Goal: Task Accomplishment & Management: Complete application form

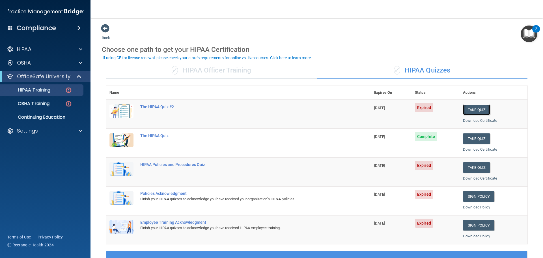
click at [479, 111] on button "Take Quiz" at bounding box center [476, 109] width 27 height 10
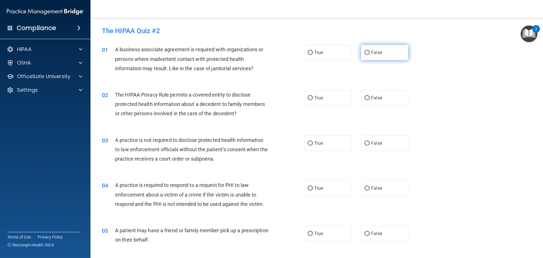
click at [365, 53] on input "False" at bounding box center [367, 53] width 5 height 4
radio input "true"
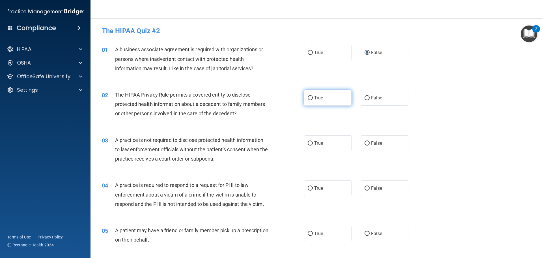
click at [308, 97] on input "True" at bounding box center [310, 98] width 5 height 4
radio input "true"
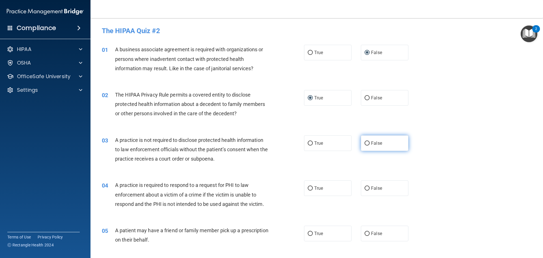
click at [365, 145] on input "False" at bounding box center [367, 143] width 5 height 4
radio input "true"
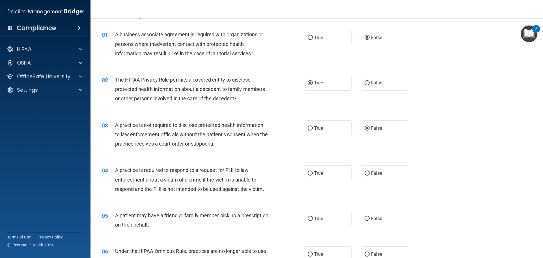
scroll to position [28, 0]
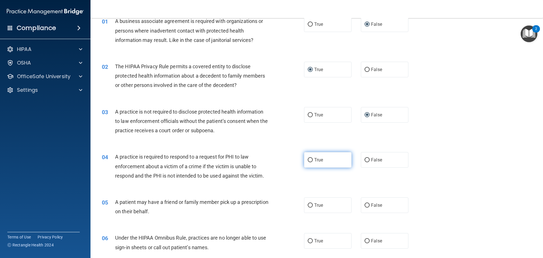
click at [309, 159] on input "True" at bounding box center [310, 160] width 5 height 4
radio input "true"
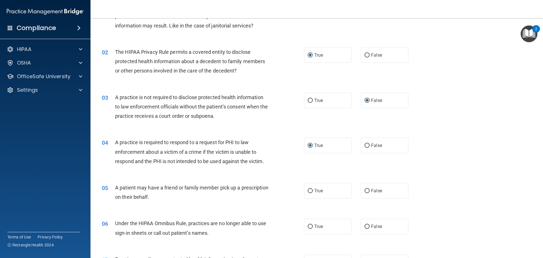
scroll to position [57, 0]
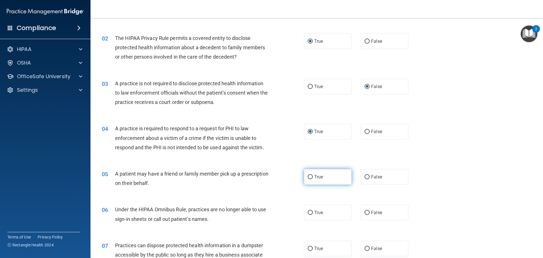
click at [309, 176] on input "True" at bounding box center [310, 177] width 5 height 4
radio input "true"
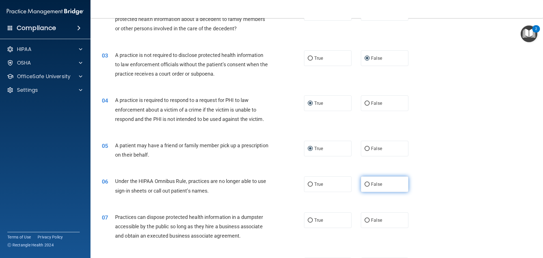
click at [367, 184] on input "False" at bounding box center [367, 184] width 5 height 4
radio input "true"
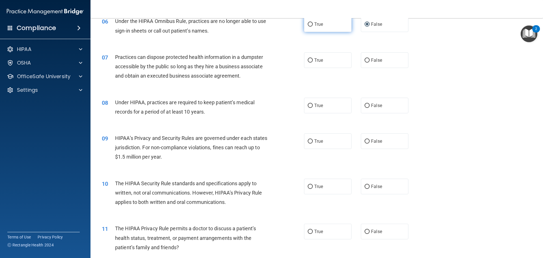
scroll to position [255, 0]
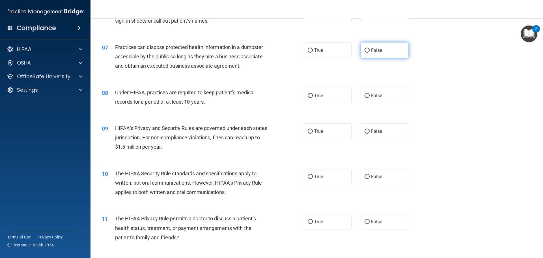
click at [365, 48] on input "False" at bounding box center [367, 50] width 5 height 4
radio input "true"
click at [365, 95] on input "False" at bounding box center [367, 96] width 5 height 4
radio input "true"
click at [308, 131] on input "True" at bounding box center [310, 131] width 5 height 4
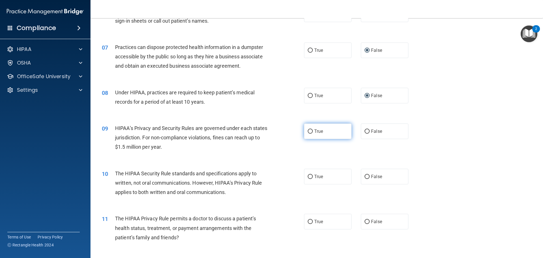
radio input "true"
drag, startPoint x: 365, startPoint y: 130, endPoint x: 346, endPoint y: 139, distance: 20.2
click at [365, 131] on input "False" at bounding box center [367, 131] width 5 height 4
radio input "true"
radio input "false"
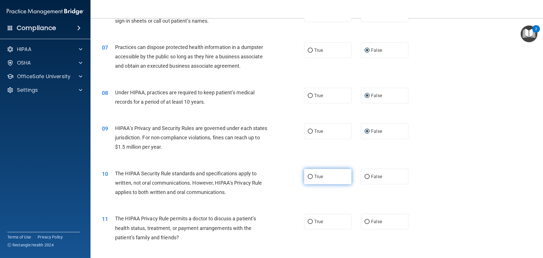
click at [308, 176] on input "True" at bounding box center [310, 177] width 5 height 4
radio input "true"
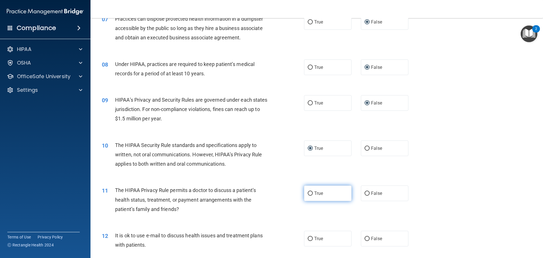
click at [320, 195] on span "True" at bounding box center [318, 192] width 9 height 5
click at [313, 195] on input "True" at bounding box center [310, 193] width 5 height 4
radio input "true"
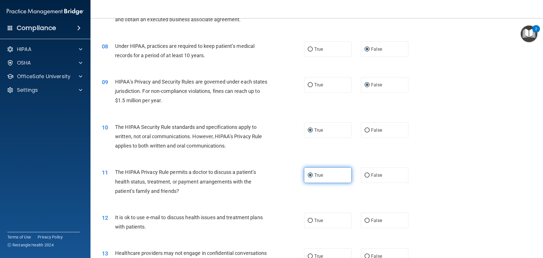
scroll to position [311, 0]
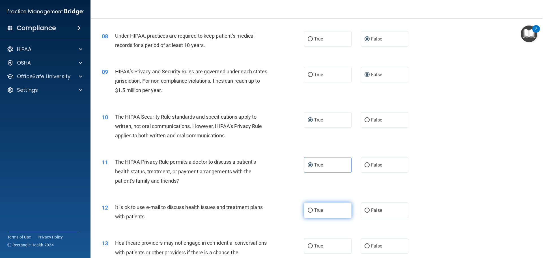
click at [310, 209] on input "True" at bounding box center [310, 210] width 5 height 4
radio input "true"
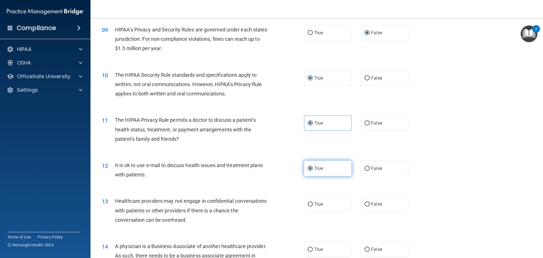
scroll to position [368, 0]
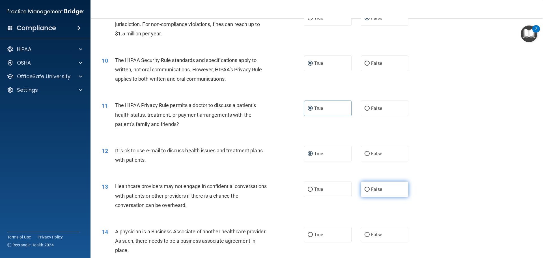
click at [366, 190] on input "False" at bounding box center [367, 189] width 5 height 4
radio input "true"
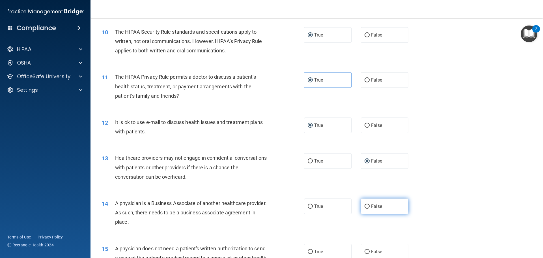
click at [367, 205] on label "False" at bounding box center [385, 206] width 48 height 16
click at [367, 205] on input "False" at bounding box center [367, 206] width 5 height 4
radio input "true"
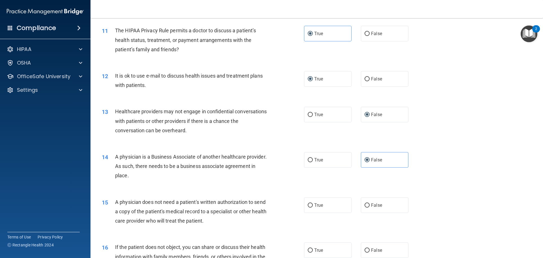
scroll to position [453, 0]
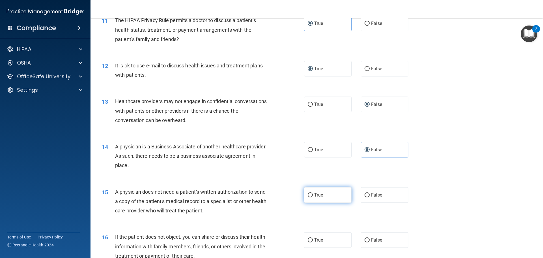
click at [309, 195] on input "True" at bounding box center [310, 195] width 5 height 4
radio input "true"
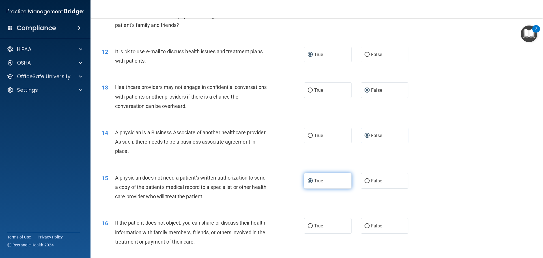
scroll to position [481, 0]
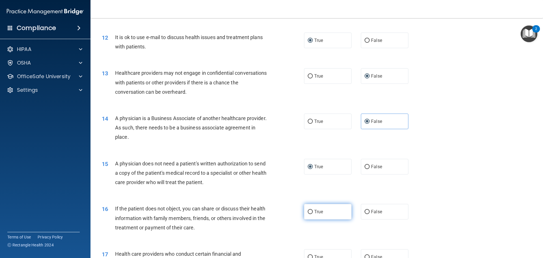
click at [308, 210] on input "True" at bounding box center [310, 212] width 5 height 4
radio input "true"
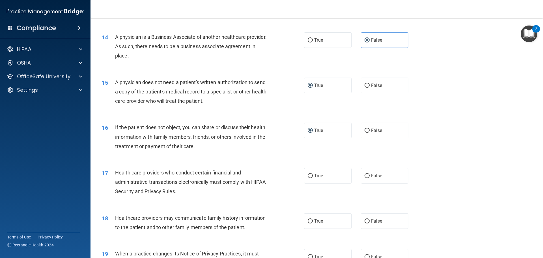
scroll to position [566, 0]
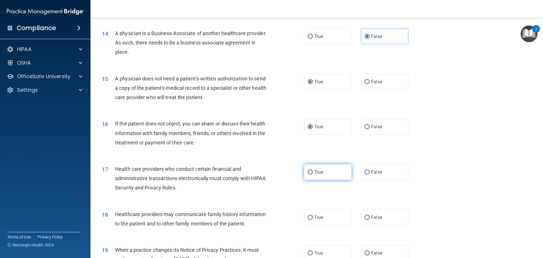
click at [309, 171] on input "True" at bounding box center [310, 172] width 5 height 4
radio input "true"
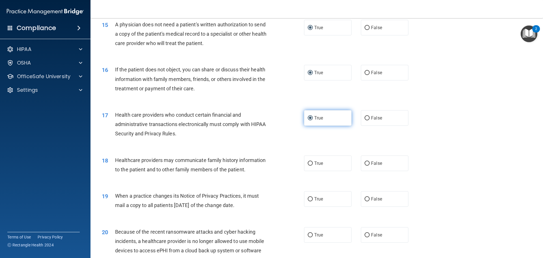
scroll to position [622, 0]
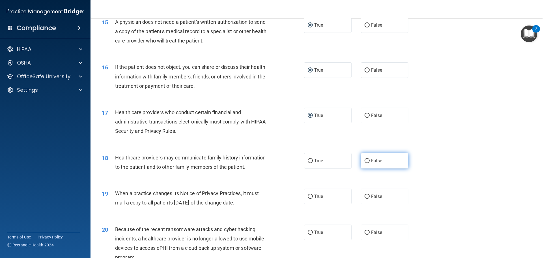
click at [365, 160] on input "False" at bounding box center [367, 161] width 5 height 4
radio input "true"
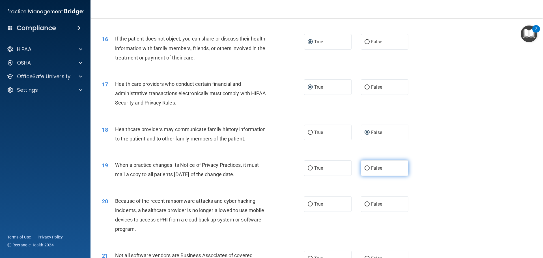
click at [365, 166] on input "False" at bounding box center [367, 168] width 5 height 4
radio input "true"
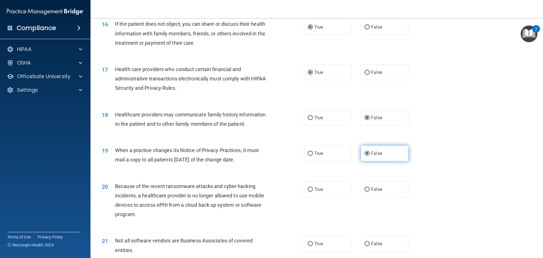
scroll to position [679, 0]
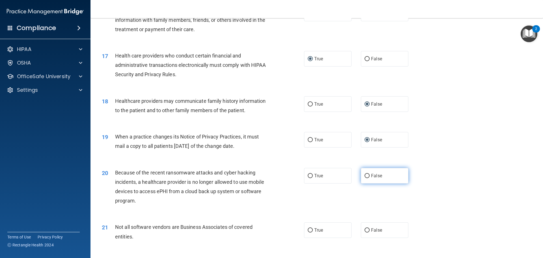
click at [365, 174] on input "False" at bounding box center [367, 176] width 5 height 4
radio input "true"
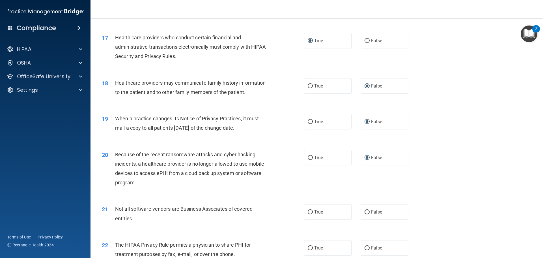
scroll to position [707, 0]
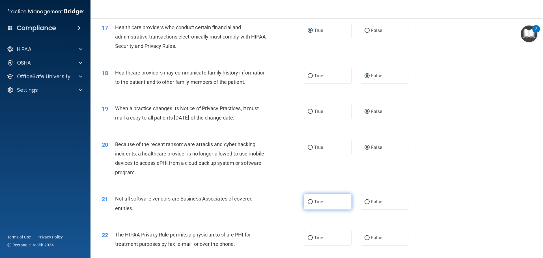
click at [308, 201] on input "True" at bounding box center [310, 202] width 5 height 4
radio input "true"
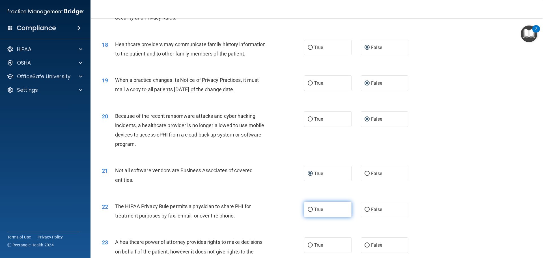
click at [310, 208] on input "True" at bounding box center [310, 209] width 5 height 4
radio input "true"
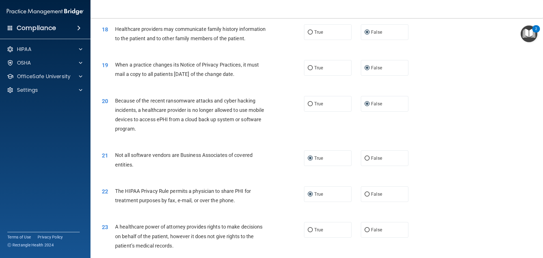
scroll to position [764, 0]
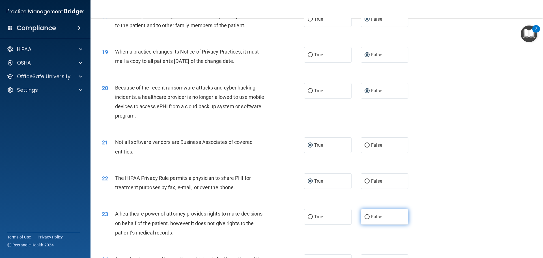
click at [365, 216] on input "False" at bounding box center [367, 217] width 5 height 4
radio input "true"
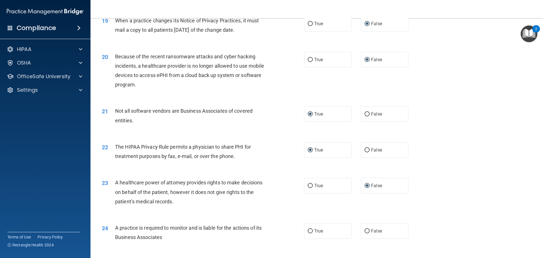
scroll to position [820, 0]
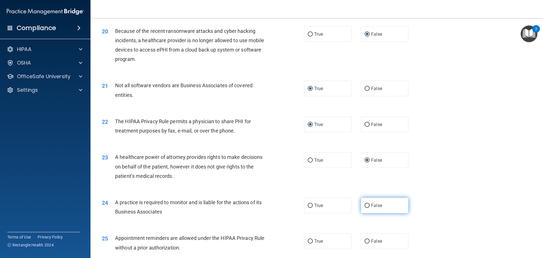
click at [365, 205] on input "False" at bounding box center [367, 205] width 5 height 4
radio input "true"
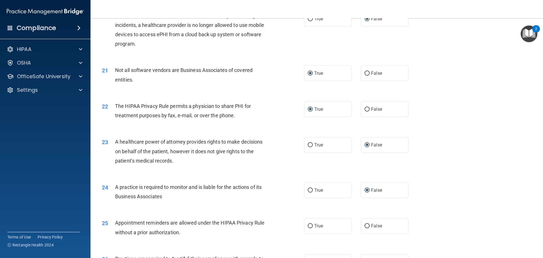
scroll to position [848, 0]
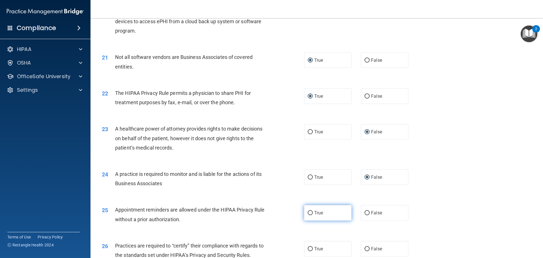
click at [308, 211] on input "True" at bounding box center [310, 213] width 5 height 4
radio input "true"
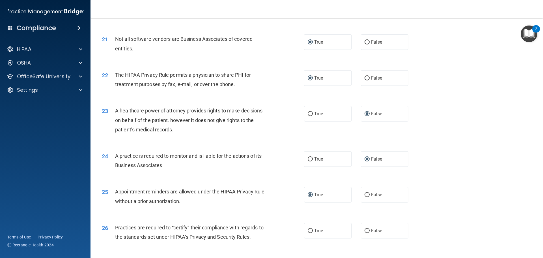
scroll to position [877, 0]
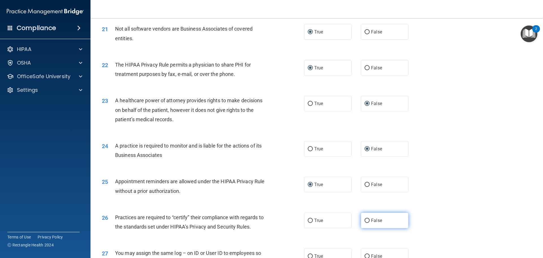
click at [365, 219] on input "False" at bounding box center [367, 220] width 5 height 4
radio input "true"
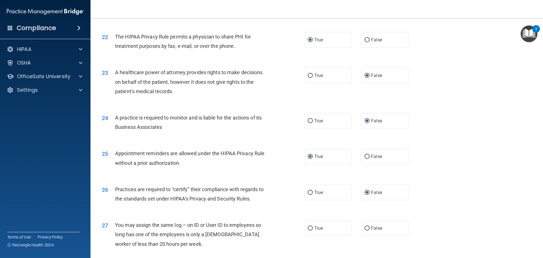
scroll to position [905, 0]
click at [365, 226] on input "False" at bounding box center [367, 228] width 5 height 4
radio input "true"
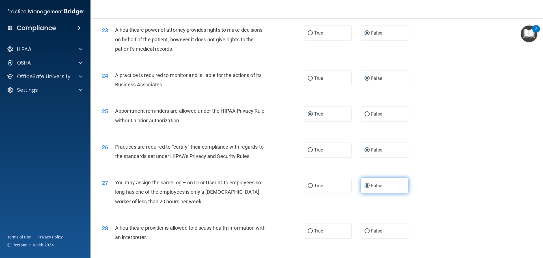
scroll to position [962, 0]
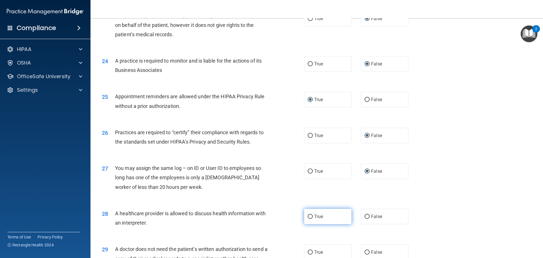
click at [308, 217] on input "True" at bounding box center [310, 216] width 5 height 4
radio input "true"
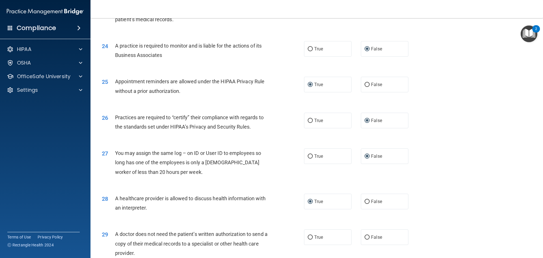
scroll to position [990, 0]
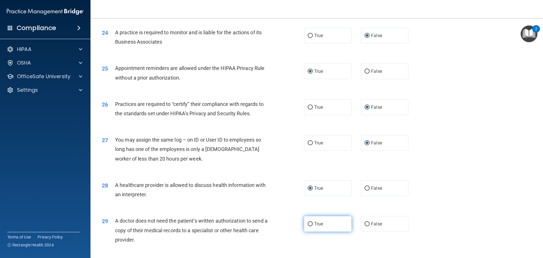
click at [309, 223] on input "True" at bounding box center [310, 224] width 5 height 4
radio input "true"
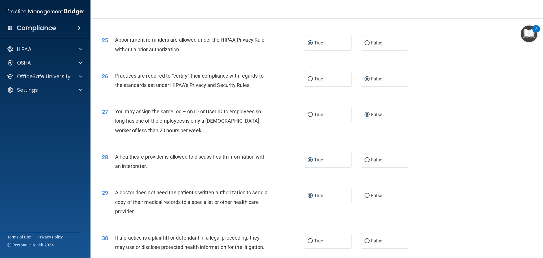
scroll to position [1046, 0]
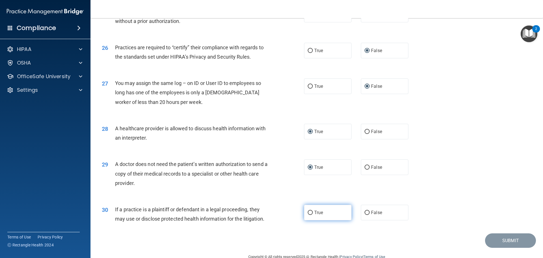
click at [309, 214] on input "True" at bounding box center [310, 212] width 5 height 4
radio input "true"
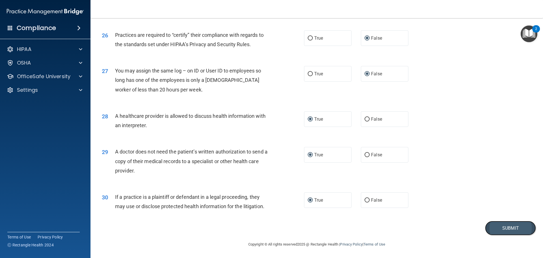
click at [513, 226] on button "Submit" at bounding box center [510, 228] width 51 height 14
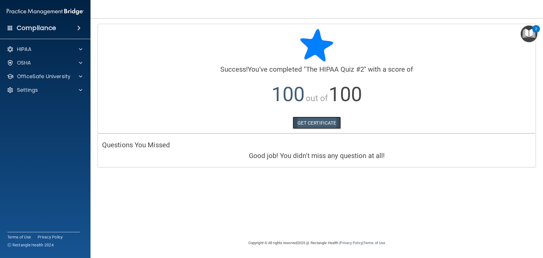
click at [319, 120] on link "GET CERTIFICATE" at bounding box center [317, 123] width 48 height 12
click at [41, 75] on p "OfficeSafe University" at bounding box center [43, 76] width 53 height 7
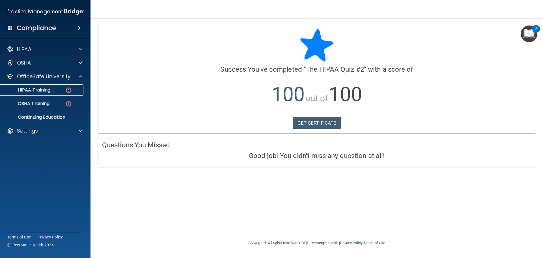
click at [38, 88] on p "HIPAA Training" at bounding box center [27, 90] width 47 height 6
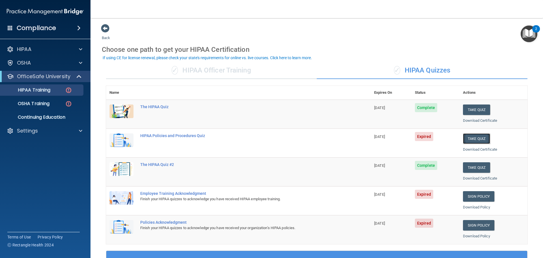
click at [468, 139] on button "Take Quiz" at bounding box center [476, 138] width 27 height 10
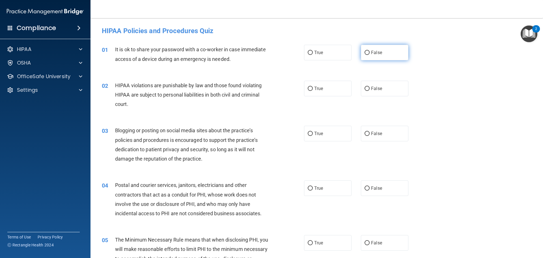
click at [365, 54] on input "False" at bounding box center [367, 53] width 5 height 4
radio input "true"
click at [308, 88] on input "True" at bounding box center [310, 89] width 5 height 4
radio input "true"
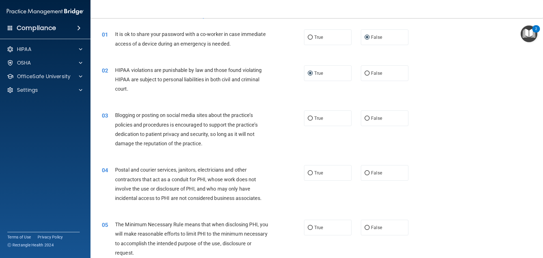
scroll to position [28, 0]
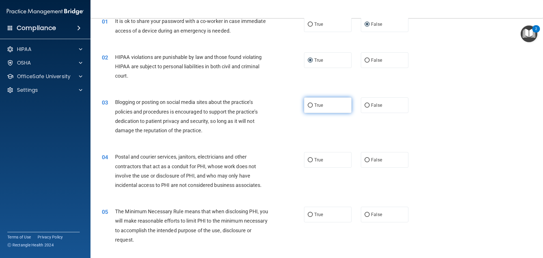
click at [309, 105] on input "True" at bounding box center [310, 105] width 5 height 4
radio input "true"
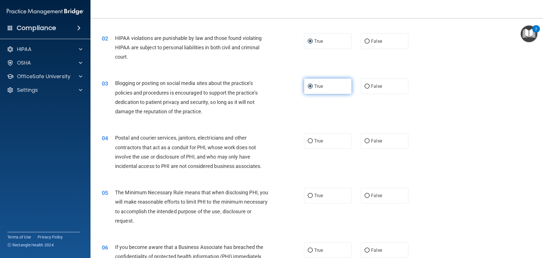
scroll to position [57, 0]
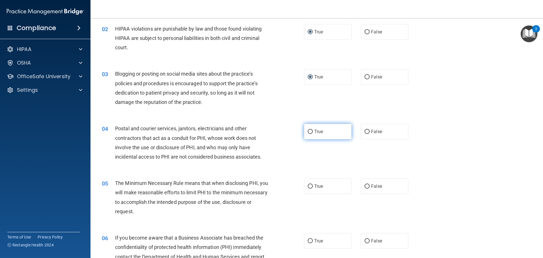
click at [308, 131] on input "True" at bounding box center [310, 132] width 5 height 4
radio input "true"
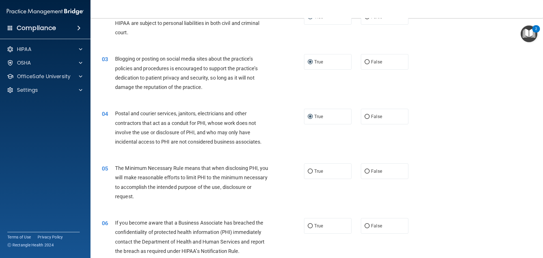
scroll to position [85, 0]
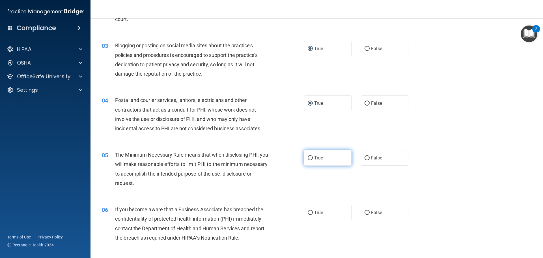
click at [311, 155] on label "True" at bounding box center [328, 158] width 48 height 16
click at [311, 156] on input "True" at bounding box center [310, 158] width 5 height 4
radio input "true"
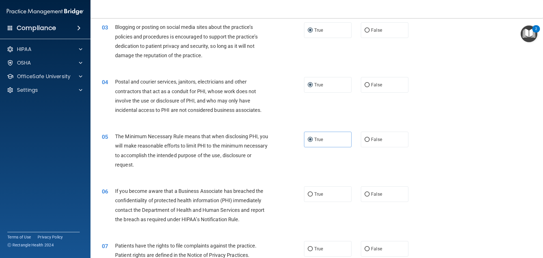
scroll to position [113, 0]
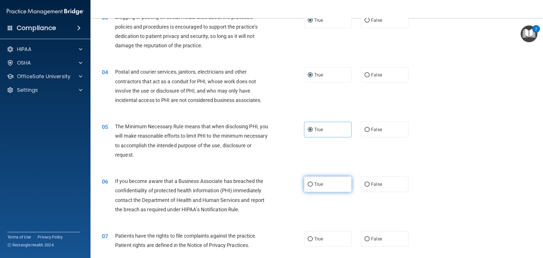
click at [310, 184] on input "True" at bounding box center [310, 184] width 5 height 4
radio input "true"
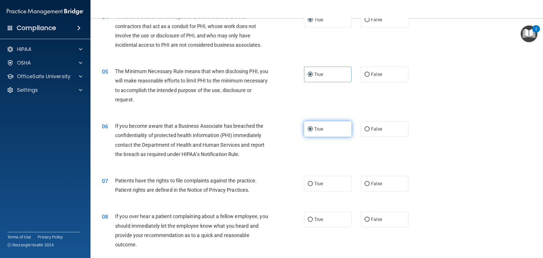
scroll to position [170, 0]
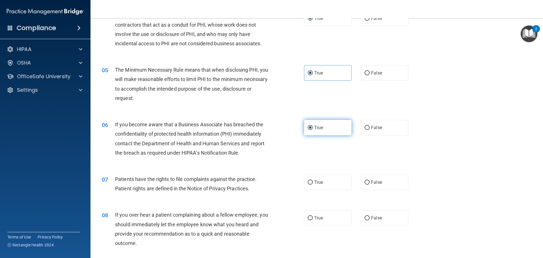
click at [310, 184] on input "True" at bounding box center [310, 182] width 5 height 4
radio input "true"
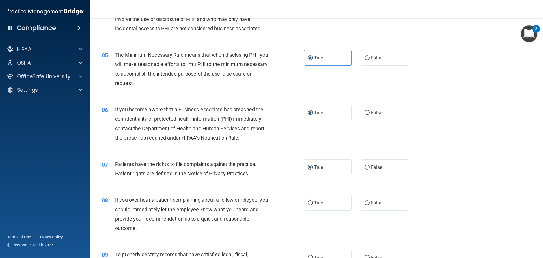
scroll to position [198, 0]
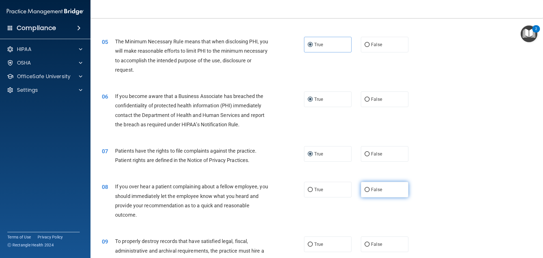
click at [367, 190] on input "False" at bounding box center [367, 190] width 5 height 4
radio input "true"
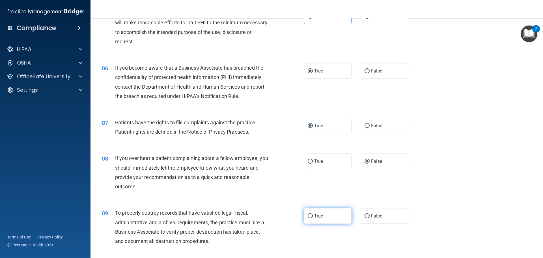
click at [308, 215] on input "True" at bounding box center [310, 216] width 5 height 4
radio input "true"
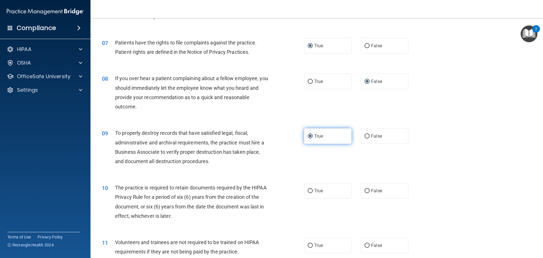
scroll to position [311, 0]
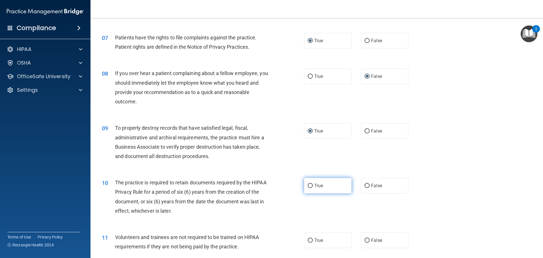
click at [309, 185] on input "True" at bounding box center [310, 186] width 5 height 4
radio input "true"
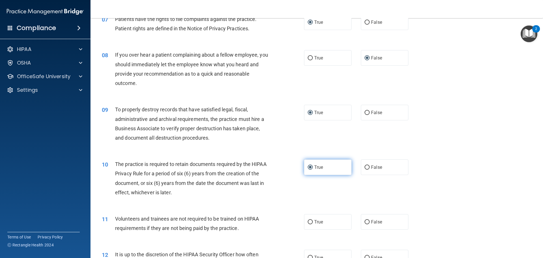
scroll to position [339, 0]
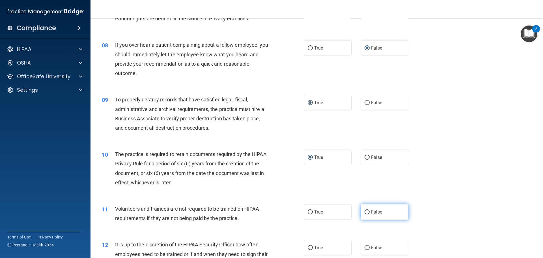
click at [365, 211] on input "False" at bounding box center [367, 212] width 5 height 4
radio input "true"
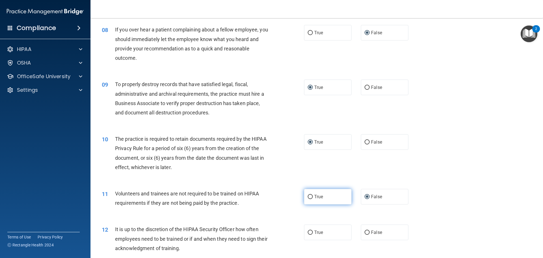
scroll to position [368, 0]
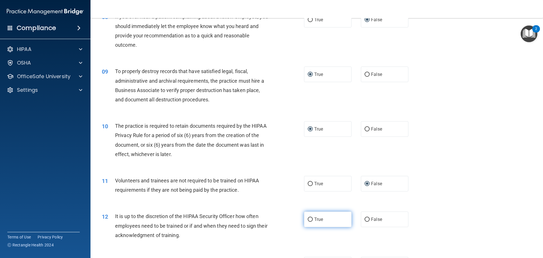
click at [309, 220] on input "True" at bounding box center [310, 219] width 5 height 4
radio input "true"
click at [365, 217] on input "False" at bounding box center [367, 219] width 5 height 4
radio input "true"
radio input "false"
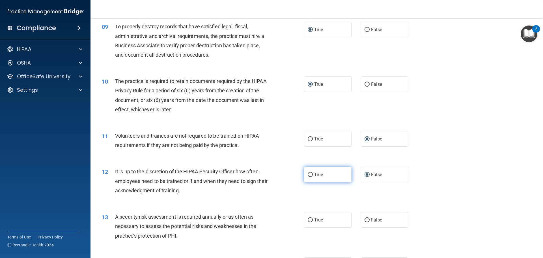
scroll to position [424, 0]
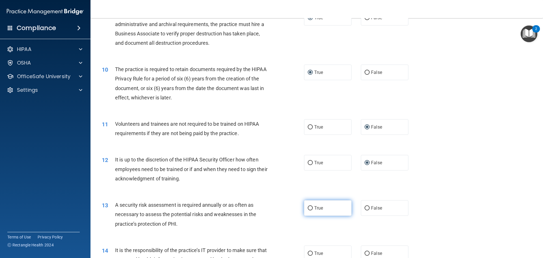
click at [310, 207] on input "True" at bounding box center [310, 208] width 5 height 4
radio input "true"
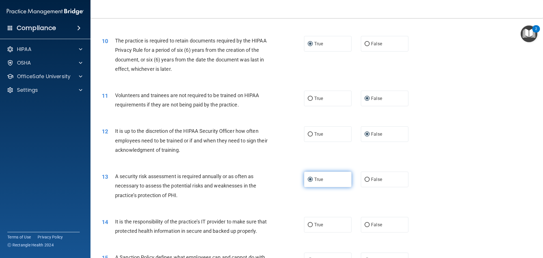
scroll to position [481, 0]
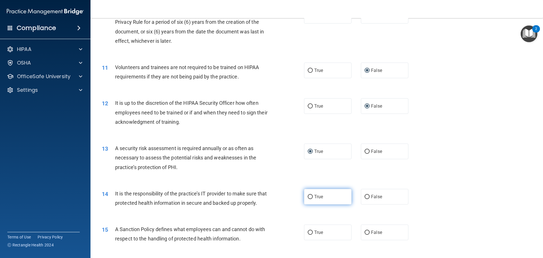
click at [308, 196] on input "True" at bounding box center [310, 197] width 5 height 4
radio input "true"
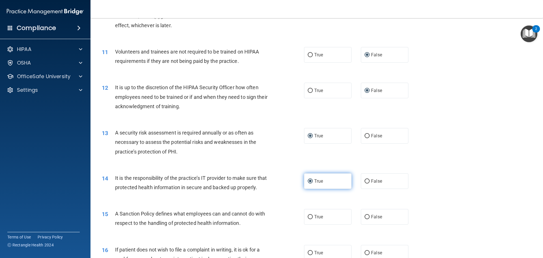
scroll to position [509, 0]
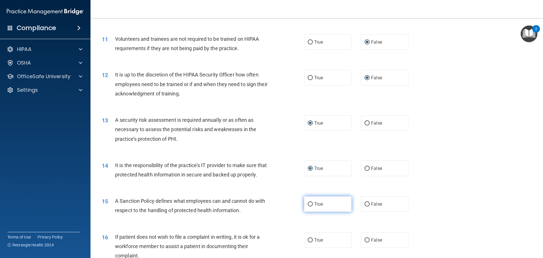
click at [308, 206] on input "True" at bounding box center [310, 204] width 5 height 4
radio input "true"
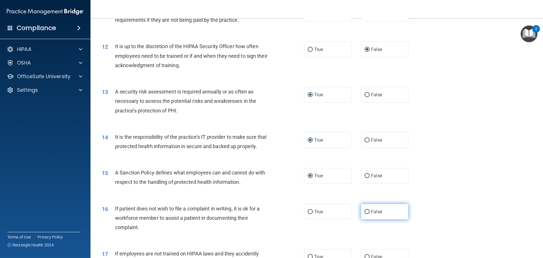
click at [366, 214] on input "False" at bounding box center [367, 212] width 5 height 4
radio input "true"
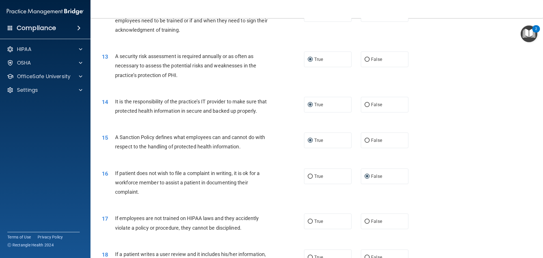
scroll to position [594, 0]
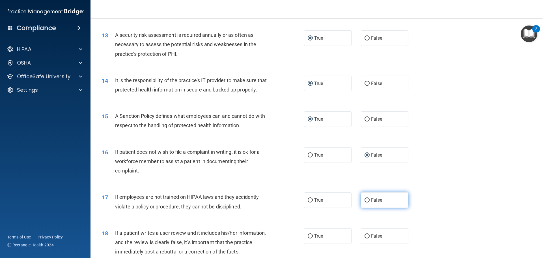
click at [365, 202] on input "False" at bounding box center [367, 200] width 5 height 4
radio input "true"
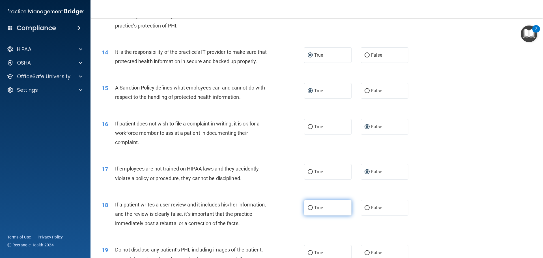
click at [309, 210] on input "True" at bounding box center [310, 208] width 5 height 4
radio input "true"
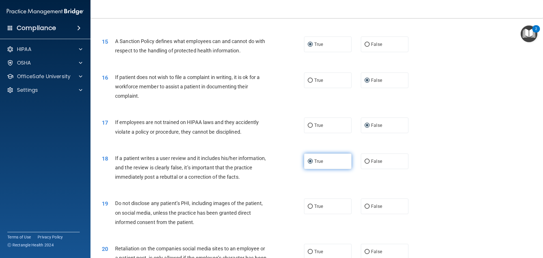
scroll to position [679, 0]
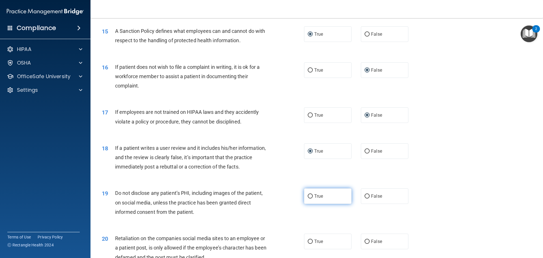
click at [309, 198] on input "True" at bounding box center [310, 196] width 5 height 4
radio input "true"
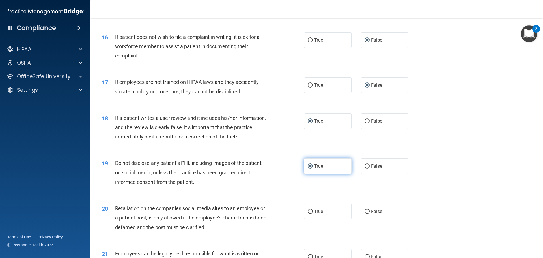
scroll to position [735, 0]
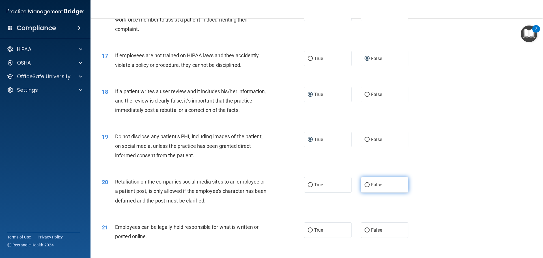
click at [361, 192] on label "False" at bounding box center [385, 185] width 48 height 16
click at [365, 187] on input "False" at bounding box center [367, 185] width 5 height 4
radio input "true"
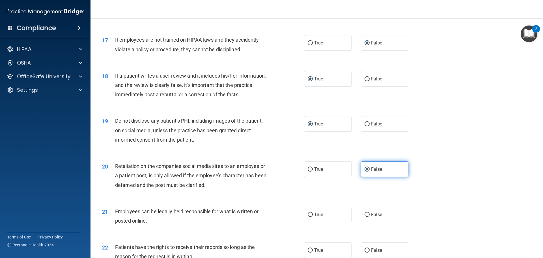
scroll to position [764, 0]
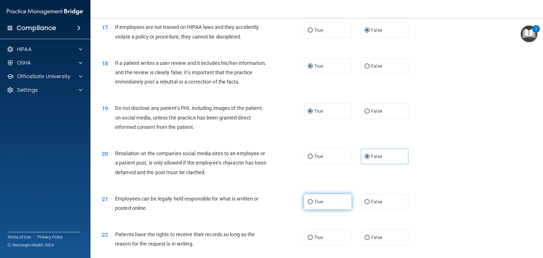
click at [309, 204] on input "True" at bounding box center [310, 202] width 5 height 4
radio input "true"
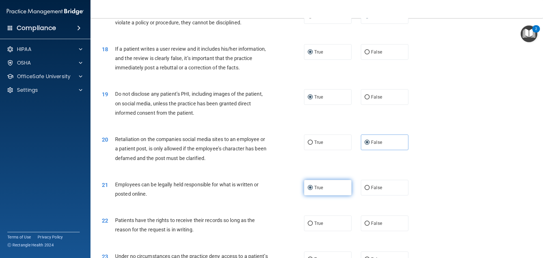
scroll to position [792, 0]
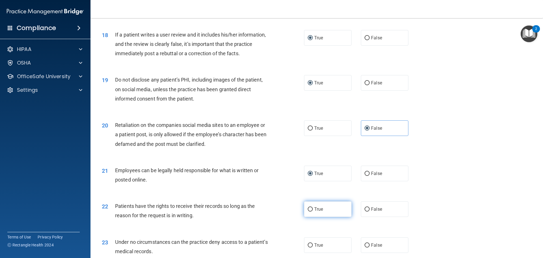
click at [308, 211] on input "True" at bounding box center [310, 209] width 5 height 4
radio input "true"
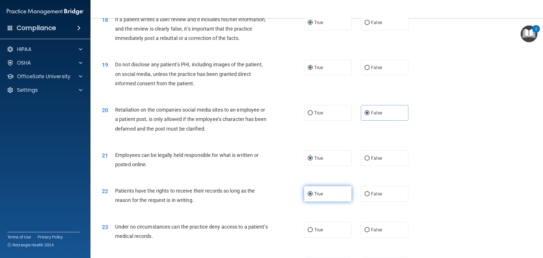
scroll to position [820, 0]
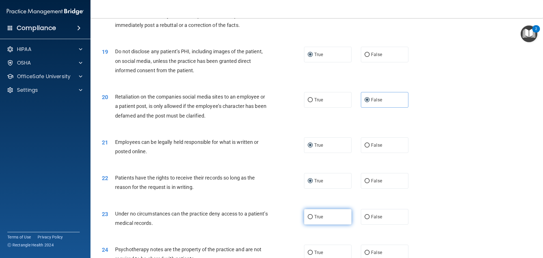
click at [308, 219] on input "True" at bounding box center [310, 217] width 5 height 4
radio input "true"
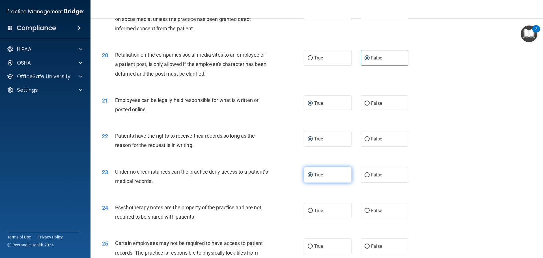
scroll to position [877, 0]
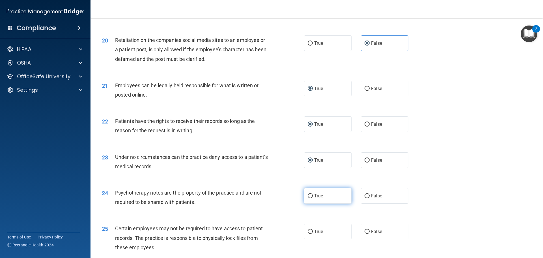
click at [308, 198] on input "True" at bounding box center [310, 196] width 5 height 4
radio input "true"
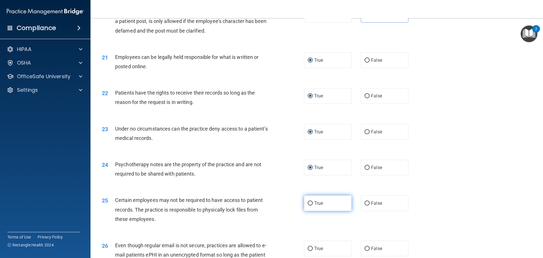
click at [308, 205] on input "True" at bounding box center [310, 203] width 5 height 4
radio input "true"
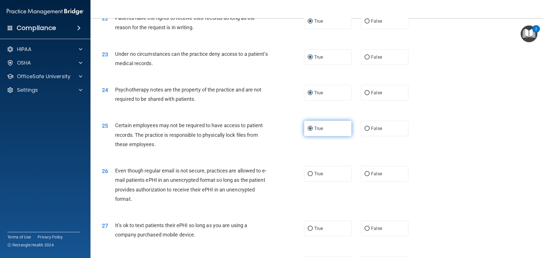
scroll to position [990, 0]
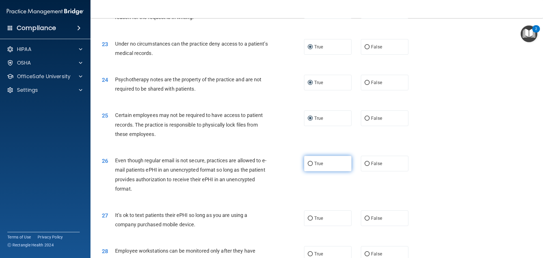
click at [310, 166] on input "True" at bounding box center [310, 163] width 5 height 4
radio input "true"
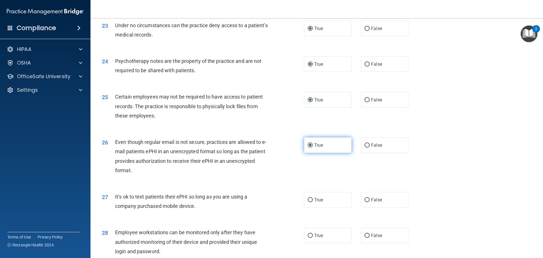
scroll to position [1018, 0]
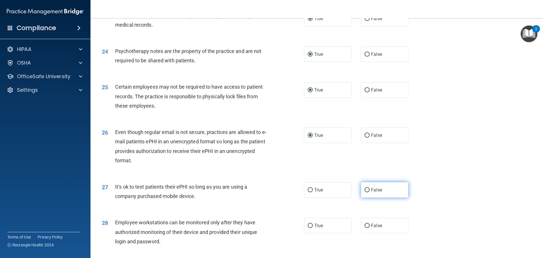
click at [366, 192] on input "False" at bounding box center [367, 190] width 5 height 4
radio input "true"
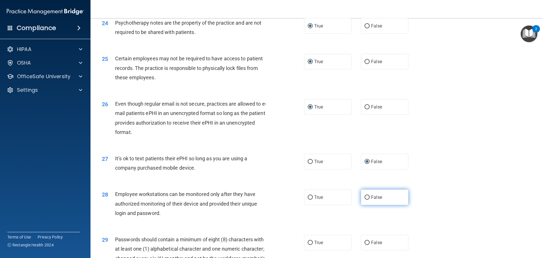
click at [366, 199] on input "False" at bounding box center [367, 197] width 5 height 4
radio input "true"
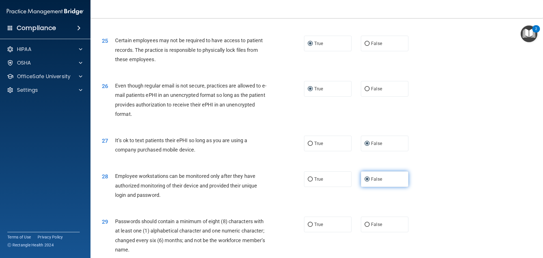
scroll to position [1075, 0]
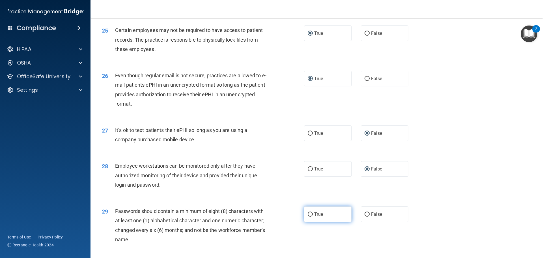
click at [307, 220] on label "True" at bounding box center [328, 214] width 48 height 16
click at [308, 216] on input "True" at bounding box center [310, 214] width 5 height 4
radio input "true"
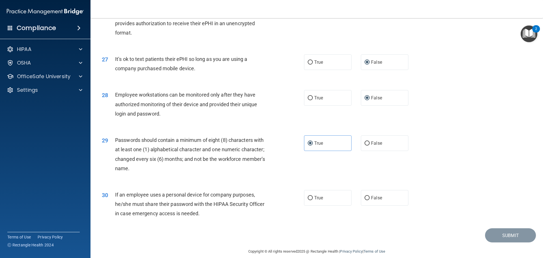
scroll to position [1160, 0]
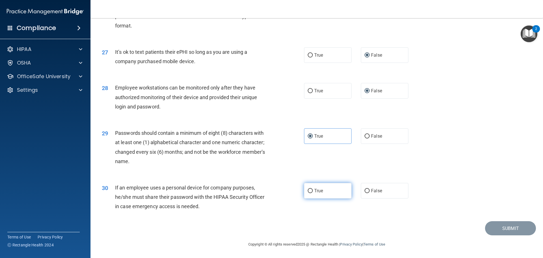
click at [308, 193] on input "True" at bounding box center [310, 191] width 5 height 4
radio input "true"
click at [510, 229] on button "Submit" at bounding box center [510, 228] width 51 height 14
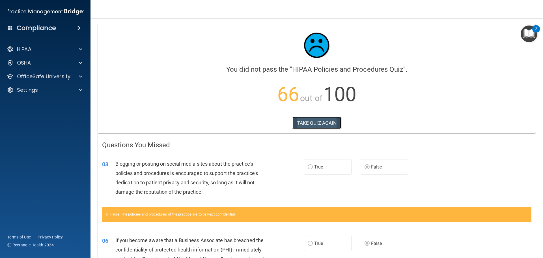
click at [314, 125] on button "TAKE QUIZ AGAIN" at bounding box center [316, 123] width 49 height 12
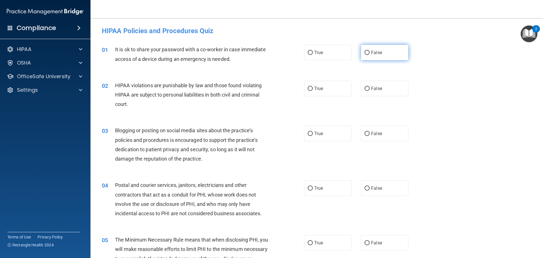
click at [365, 53] on input "False" at bounding box center [367, 53] width 5 height 4
radio input "true"
click at [309, 89] on input "True" at bounding box center [310, 89] width 5 height 4
radio input "true"
click at [365, 134] on input "False" at bounding box center [367, 134] width 5 height 4
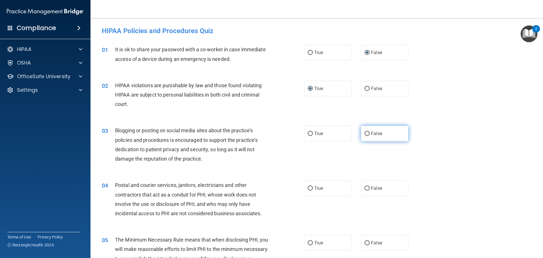
radio input "true"
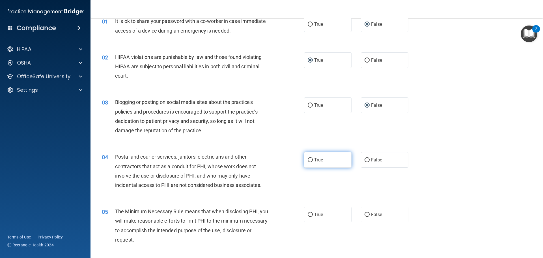
click at [308, 160] on input "True" at bounding box center [310, 160] width 5 height 4
radio input "true"
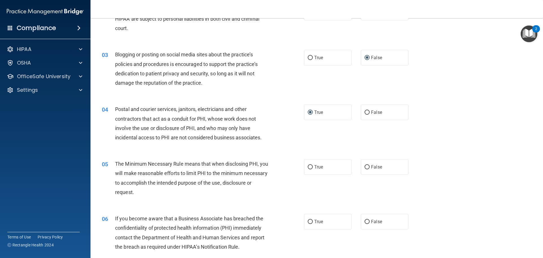
scroll to position [85, 0]
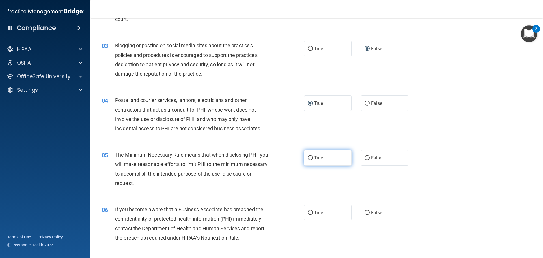
click at [308, 157] on input "True" at bounding box center [310, 158] width 5 height 4
radio input "true"
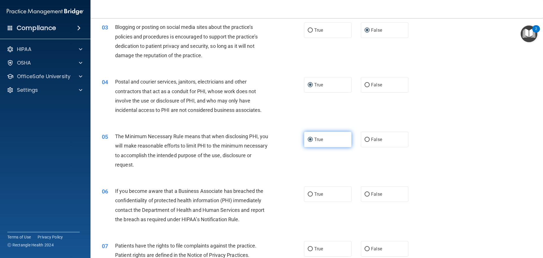
scroll to position [113, 0]
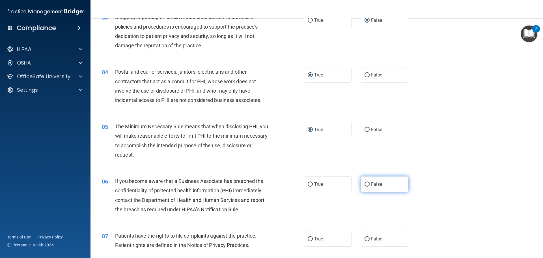
click at [366, 185] on input "False" at bounding box center [367, 184] width 5 height 4
radio input "true"
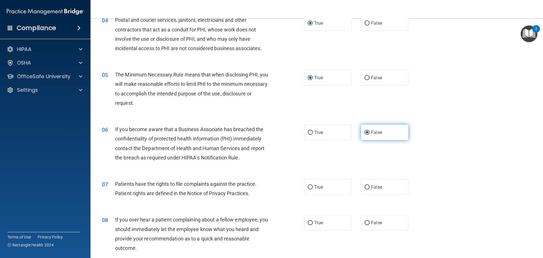
scroll to position [170, 0]
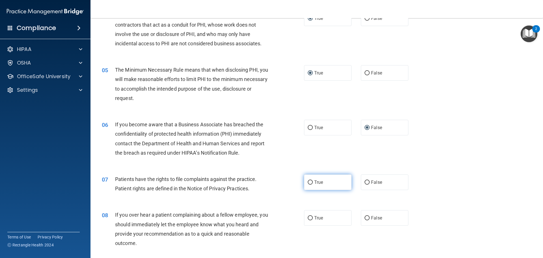
click at [308, 181] on input "True" at bounding box center [310, 182] width 5 height 4
radio input "true"
click at [365, 217] on input "False" at bounding box center [367, 218] width 5 height 4
radio input "true"
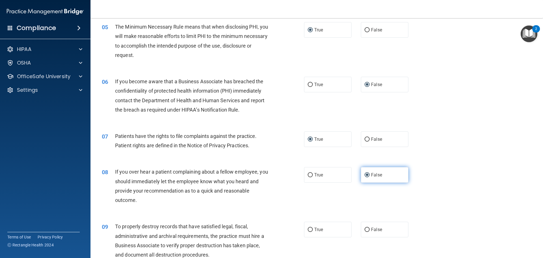
scroll to position [226, 0]
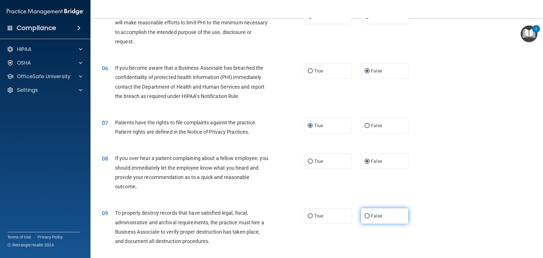
click at [365, 217] on input "False" at bounding box center [367, 216] width 5 height 4
radio input "true"
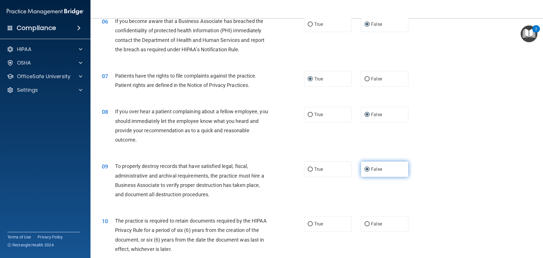
scroll to position [283, 0]
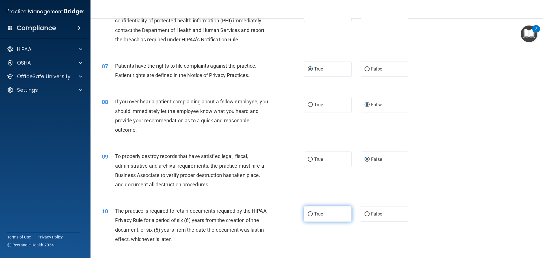
click at [308, 216] on input "True" at bounding box center [310, 214] width 5 height 4
radio input "true"
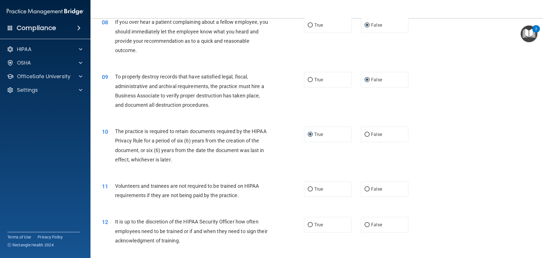
scroll to position [368, 0]
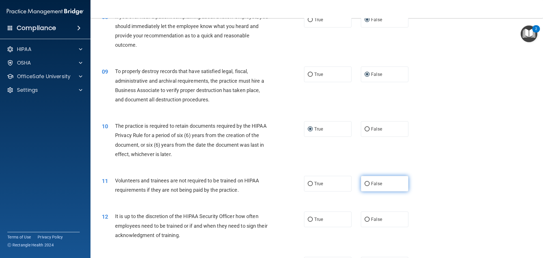
click at [365, 184] on input "False" at bounding box center [367, 184] width 5 height 4
radio input "true"
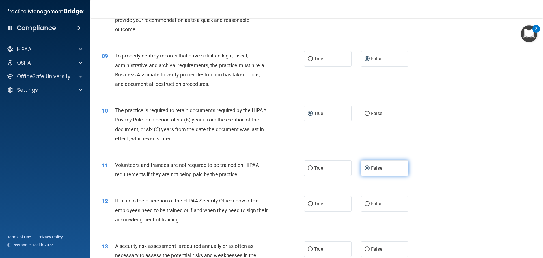
scroll to position [396, 0]
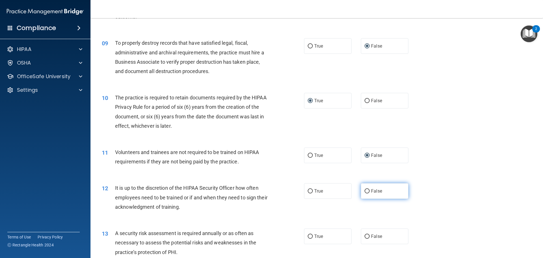
click at [365, 190] on input "False" at bounding box center [367, 191] width 5 height 4
radio input "true"
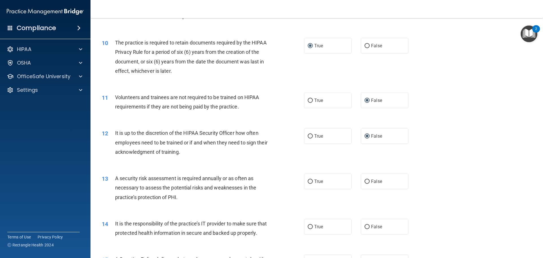
scroll to position [453, 0]
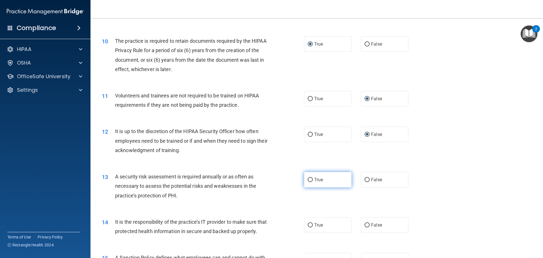
click at [308, 180] on input "True" at bounding box center [310, 180] width 5 height 4
radio input "true"
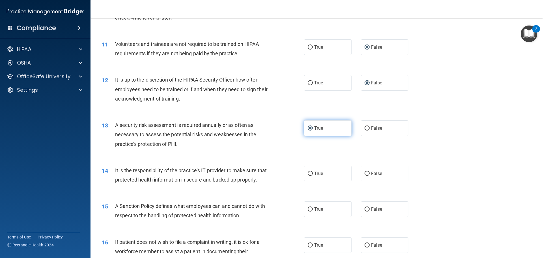
scroll to position [509, 0]
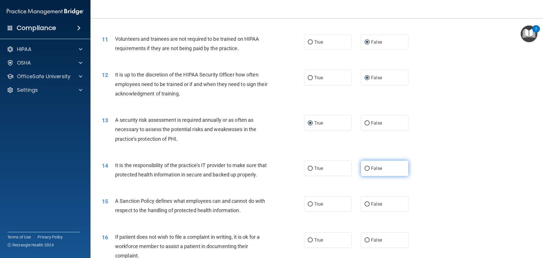
click at [366, 168] on input "False" at bounding box center [367, 168] width 5 height 4
radio input "true"
click at [365, 206] on input "False" at bounding box center [367, 204] width 5 height 4
radio input "true"
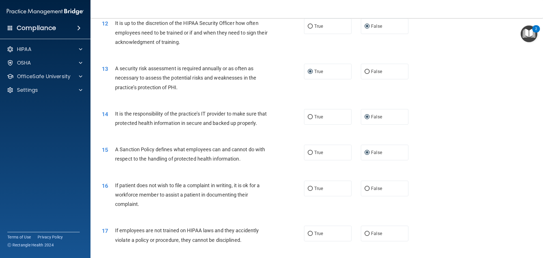
scroll to position [566, 0]
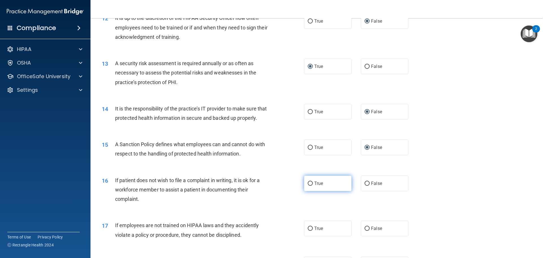
click at [308, 186] on input "True" at bounding box center [310, 183] width 5 height 4
radio input "true"
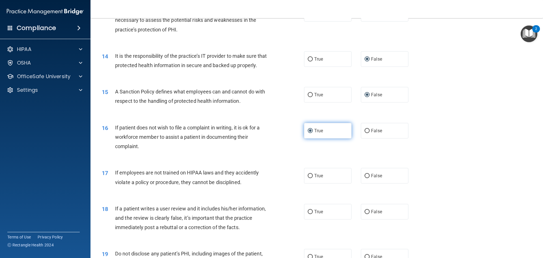
scroll to position [622, 0]
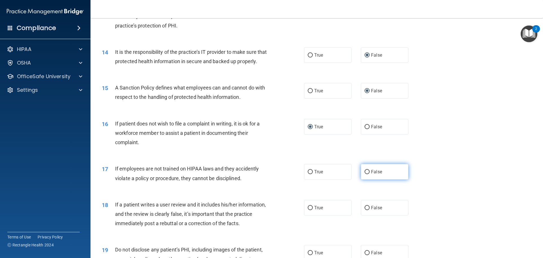
click at [365, 174] on input "False" at bounding box center [367, 172] width 5 height 4
radio input "true"
click at [308, 210] on input "True" at bounding box center [310, 208] width 5 height 4
radio input "true"
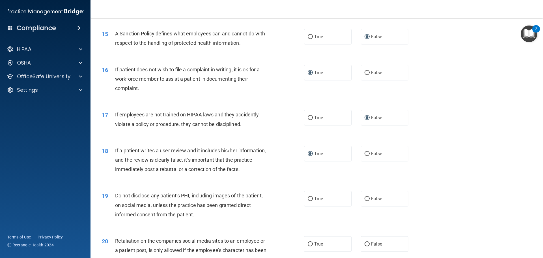
scroll to position [679, 0]
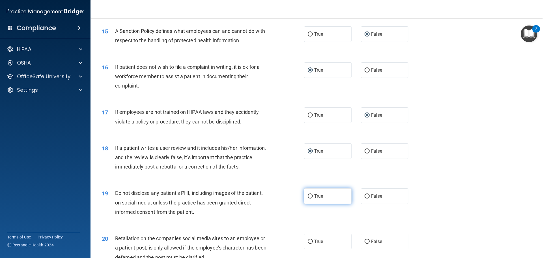
click at [308, 198] on input "True" at bounding box center [310, 196] width 5 height 4
radio input "true"
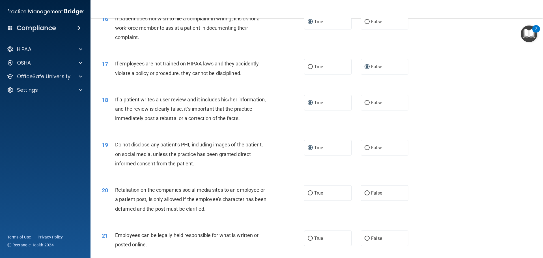
scroll to position [735, 0]
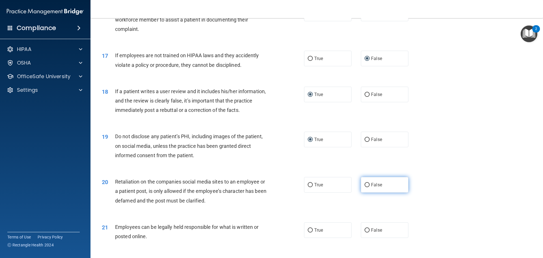
click at [366, 187] on input "False" at bounding box center [367, 185] width 5 height 4
radio input "true"
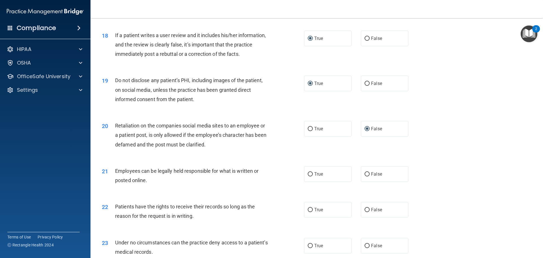
scroll to position [792, 0]
click at [308, 176] on input "True" at bounding box center [310, 173] width 5 height 4
radio input "true"
click at [365, 211] on input "False" at bounding box center [367, 209] width 5 height 4
radio input "true"
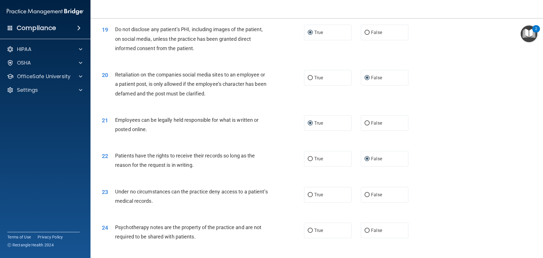
scroll to position [848, 0]
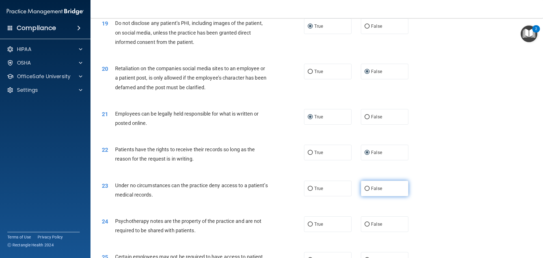
click at [365, 191] on input "False" at bounding box center [367, 188] width 5 height 4
radio input "true"
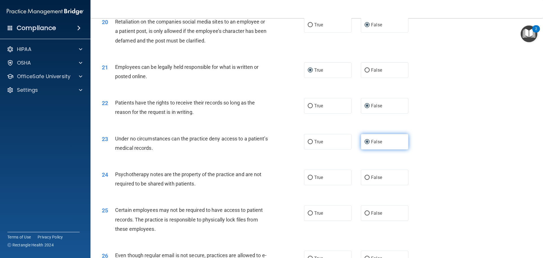
scroll to position [905, 0]
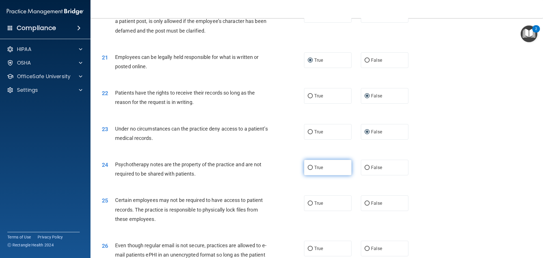
click at [308, 170] on input "True" at bounding box center [310, 167] width 5 height 4
radio input "true"
click at [308, 205] on input "True" at bounding box center [310, 203] width 5 height 4
radio input "true"
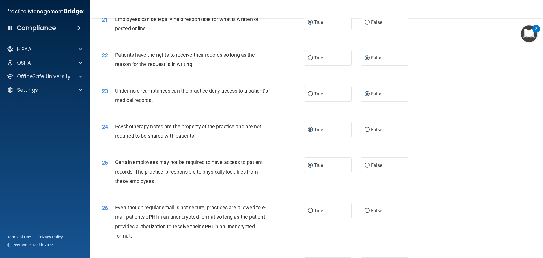
scroll to position [962, 0]
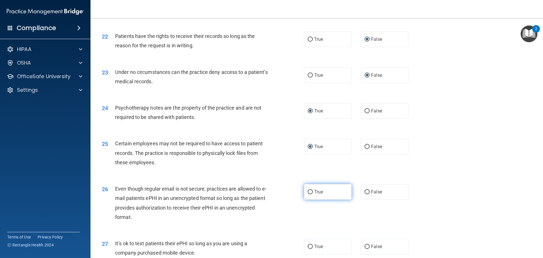
click at [310, 194] on input "True" at bounding box center [310, 192] width 5 height 4
radio input "true"
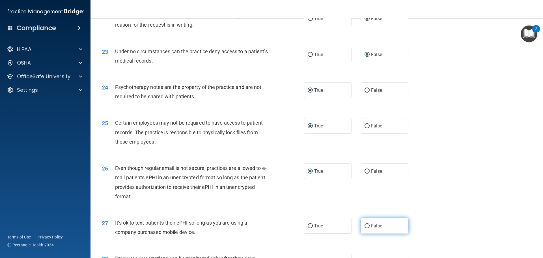
scroll to position [1018, 0]
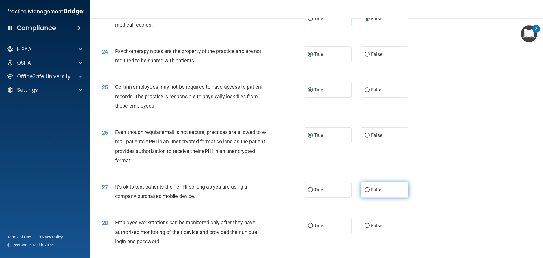
click at [365, 192] on input "False" at bounding box center [367, 190] width 5 height 4
radio input "true"
click at [366, 228] on input "False" at bounding box center [367, 225] width 5 height 4
radio input "true"
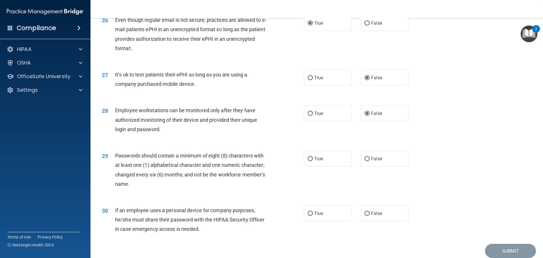
scroll to position [1131, 0]
click at [310, 160] on input "True" at bounding box center [310, 158] width 5 height 4
radio input "true"
click at [365, 214] on input "False" at bounding box center [367, 212] width 5 height 4
radio input "true"
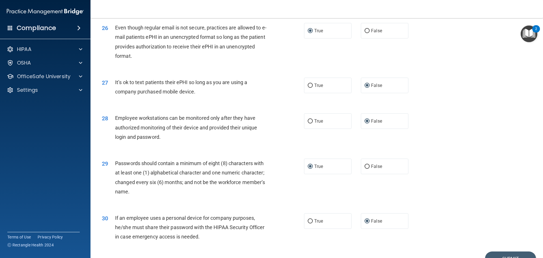
scroll to position [1162, 0]
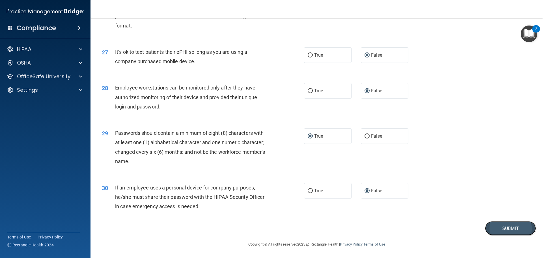
click at [508, 227] on button "Submit" at bounding box center [510, 228] width 51 height 14
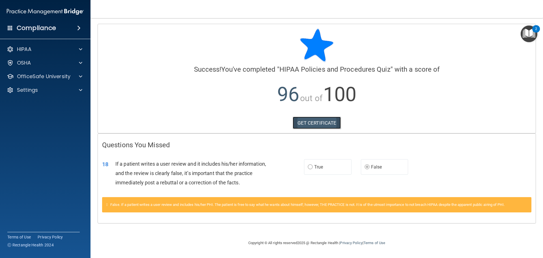
click at [324, 123] on link "GET CERTIFICATE" at bounding box center [317, 123] width 48 height 12
click at [24, 76] on p "OfficeSafe University" at bounding box center [43, 76] width 53 height 7
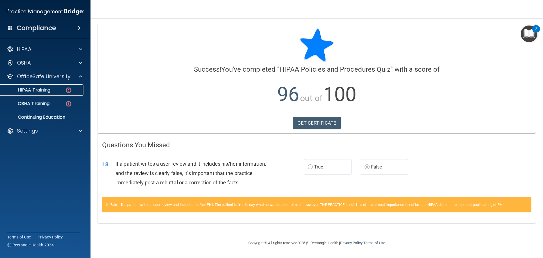
click at [28, 88] on p "HIPAA Training" at bounding box center [27, 90] width 47 height 6
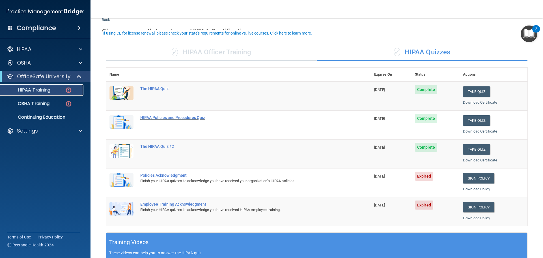
scroll to position [28, 0]
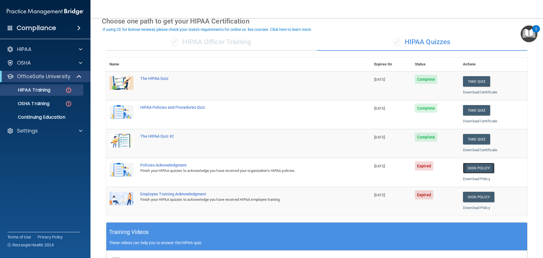
click at [473, 168] on link "Sign Policy" at bounding box center [478, 168] width 31 height 10
click at [471, 199] on link "Sign Policy" at bounding box center [478, 196] width 31 height 10
click at [39, 102] on p "OSHA Training" at bounding box center [27, 104] width 46 height 6
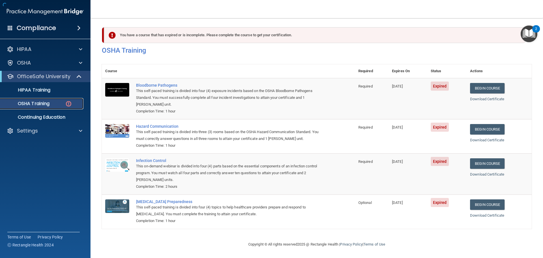
scroll to position [3, 0]
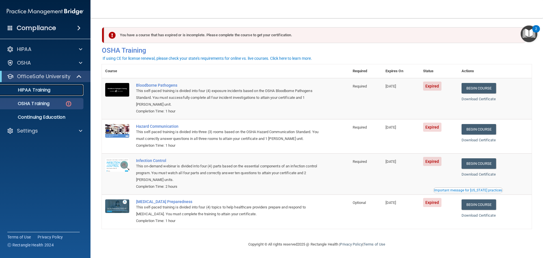
click at [38, 90] on p "HIPAA Training" at bounding box center [27, 90] width 47 height 6
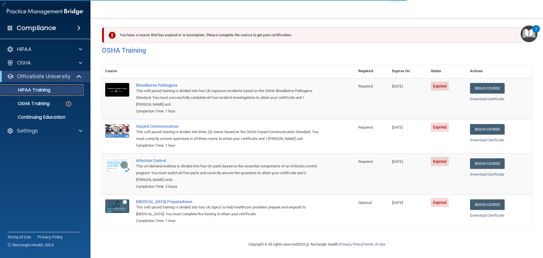
scroll to position [168, 0]
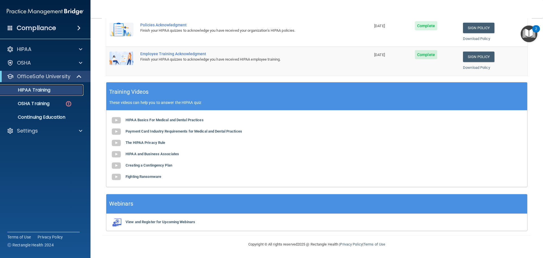
click at [33, 89] on p "HIPAA Training" at bounding box center [27, 90] width 47 height 6
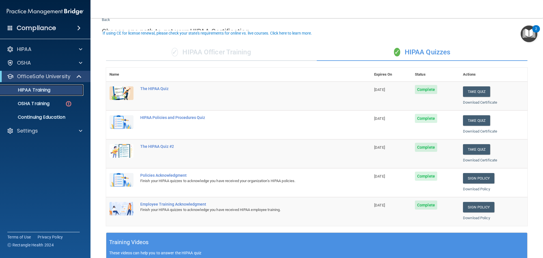
scroll to position [28, 0]
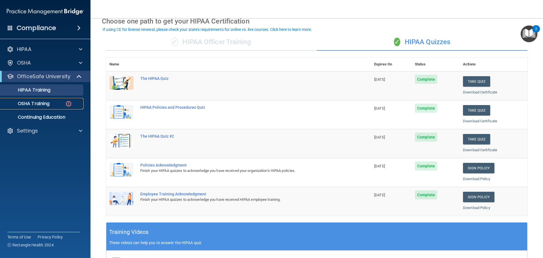
click at [33, 105] on p "OSHA Training" at bounding box center [27, 104] width 46 height 6
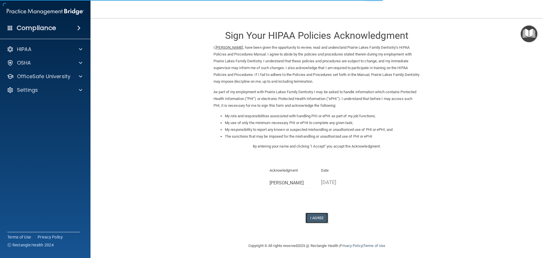
click at [320, 217] on button "I Agree" at bounding box center [316, 217] width 23 height 10
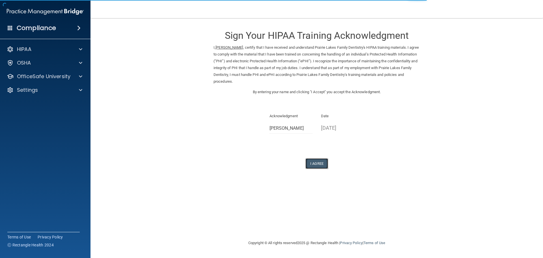
click at [318, 162] on button "I Agree" at bounding box center [316, 163] width 23 height 10
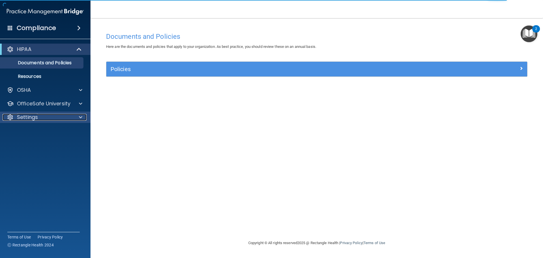
click at [81, 117] on span at bounding box center [80, 117] width 3 height 7
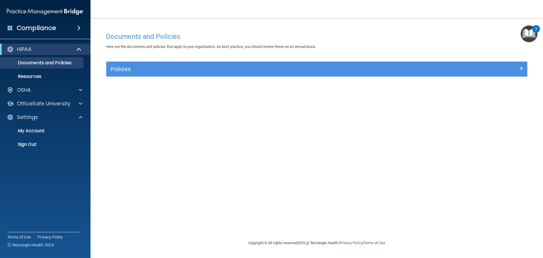
click at [79, 27] on span at bounding box center [78, 28] width 3 height 7
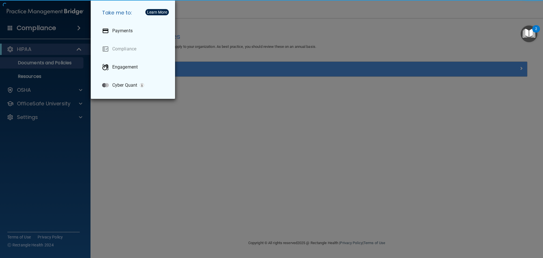
click at [32, 75] on div "Take me to: Payments Compliance Engagement Cyber Quant" at bounding box center [271, 129] width 543 height 258
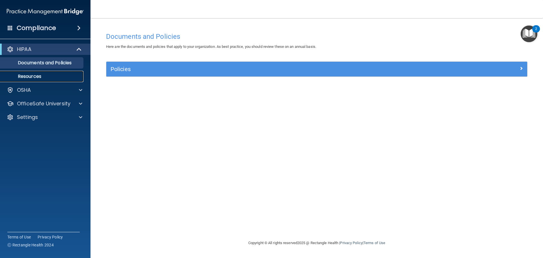
click at [32, 75] on p "Resources" at bounding box center [42, 77] width 77 height 6
